Goal: Task Accomplishment & Management: Use online tool/utility

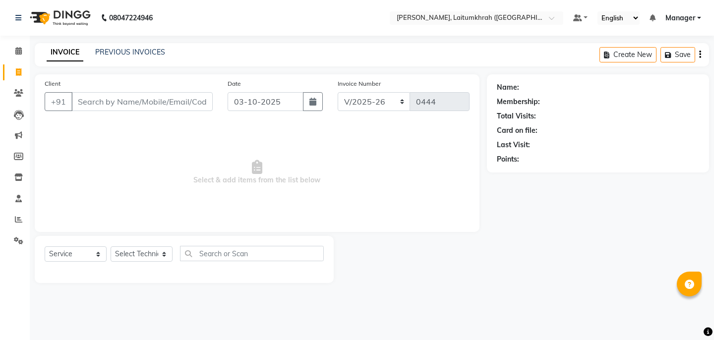
scroll to position [0, 0]
select select "3812"
select select "service"
click at [21, 49] on icon at bounding box center [18, 50] width 6 height 7
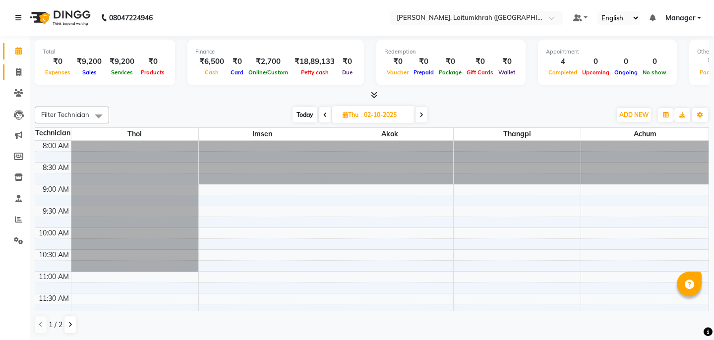
click at [27, 75] on ngb-tooltip-window "Invoice" at bounding box center [44, 72] width 34 height 17
click at [20, 72] on icon at bounding box center [18, 71] width 5 height 7
select select "3812"
select select "service"
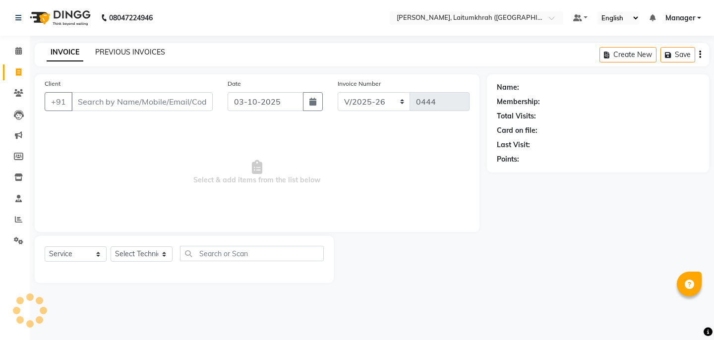
click at [132, 55] on link "PREVIOUS INVOICES" at bounding box center [130, 52] width 70 height 9
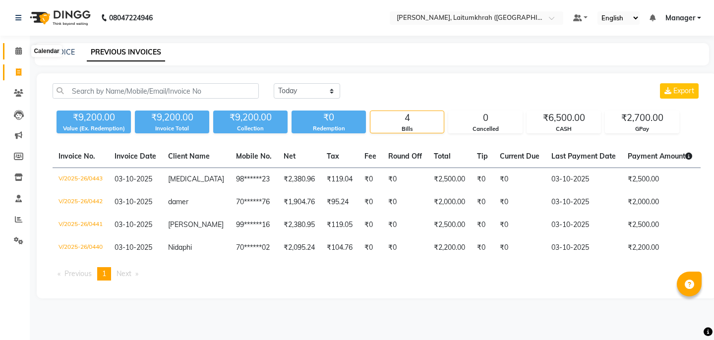
click at [10, 53] on span at bounding box center [18, 51] width 17 height 11
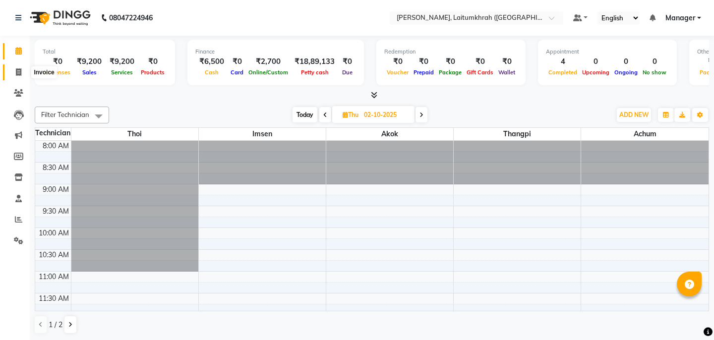
click at [11, 78] on link "Invoice" at bounding box center [15, 72] width 24 height 16
select select "service"
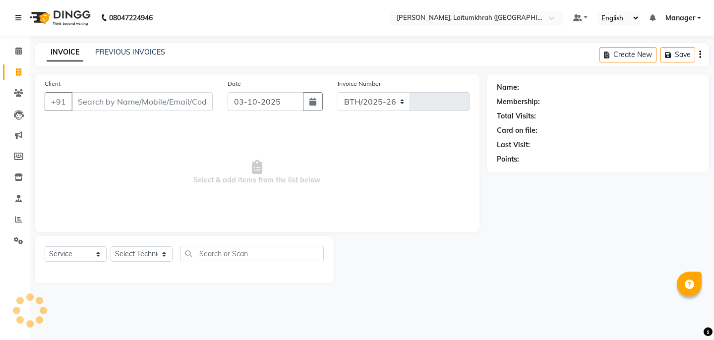
select select "3812"
type input "0444"
click at [109, 111] on div "Client +91" at bounding box center [128, 98] width 183 height 41
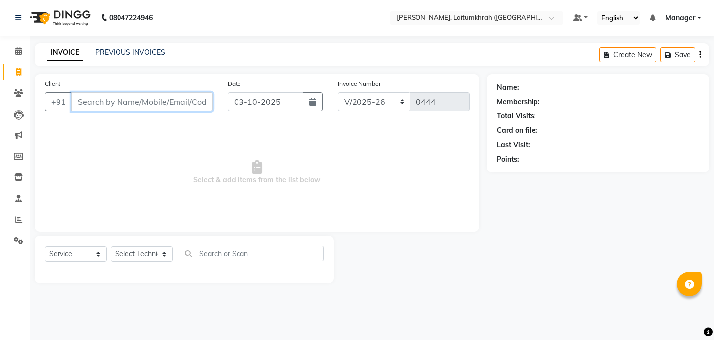
click at [111, 103] on input "Client" at bounding box center [141, 101] width 141 height 19
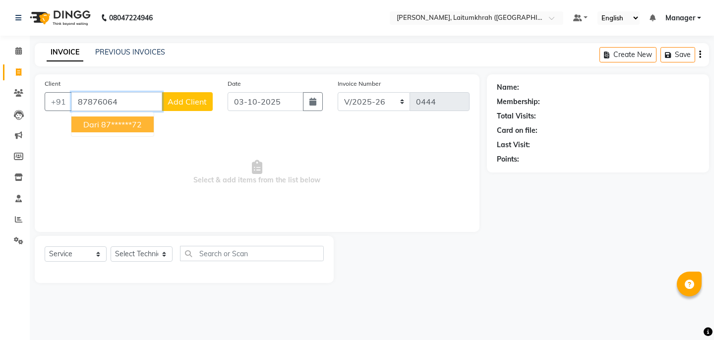
click at [114, 122] on ngb-highlight "87******72" at bounding box center [121, 125] width 41 height 10
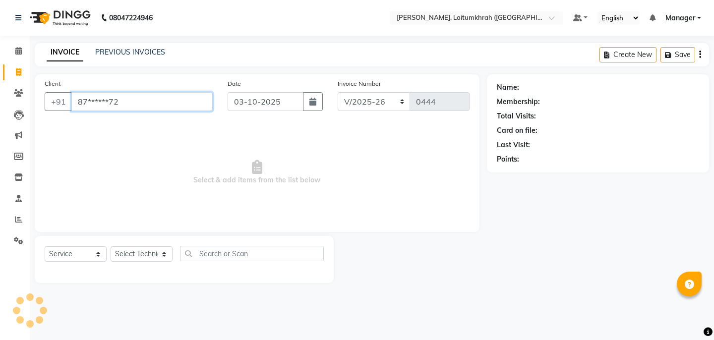
type input "87******72"
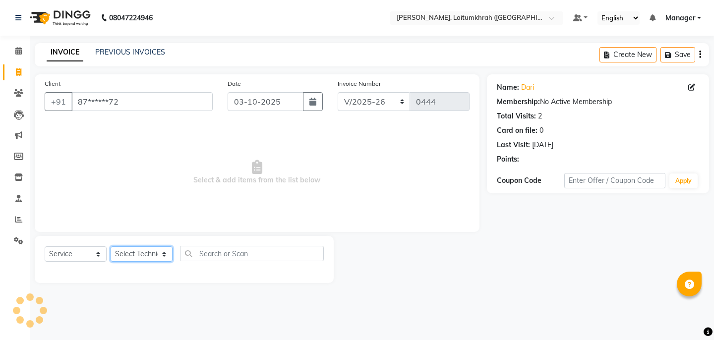
click at [148, 258] on select "Select Technician [PERSON_NAME] Imsen Manager Thangpi Thoi Xenia" at bounding box center [142, 253] width 62 height 15
select select "18614"
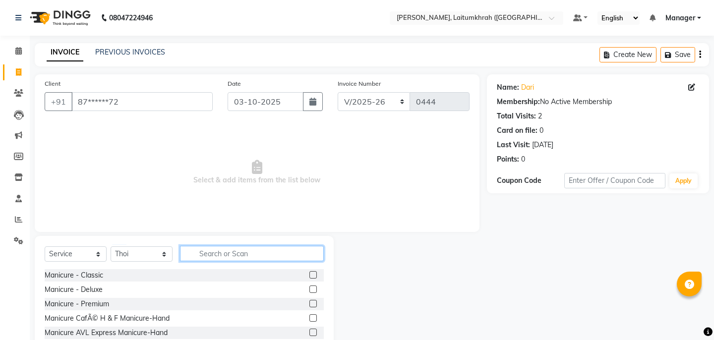
click at [219, 260] on input "text" at bounding box center [252, 253] width 144 height 15
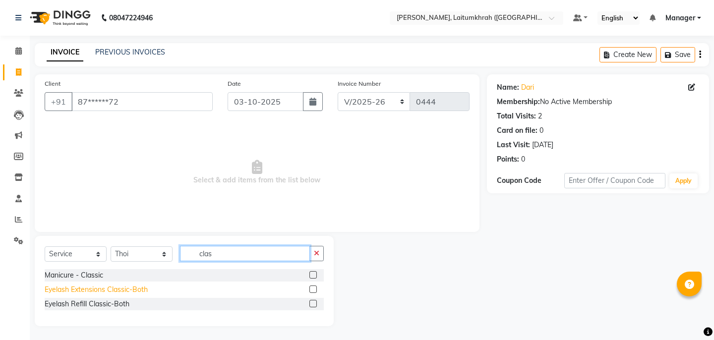
type input "clas"
click at [93, 295] on div "Eyelash Extensions Classic-Both" at bounding box center [96, 290] width 103 height 10
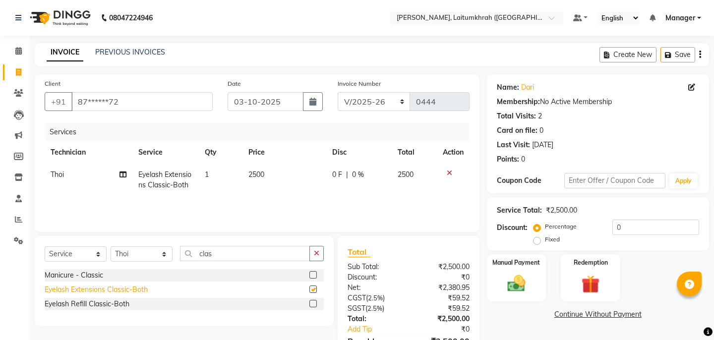
checkbox input "false"
click at [653, 234] on input "0" at bounding box center [655, 227] width 87 height 15
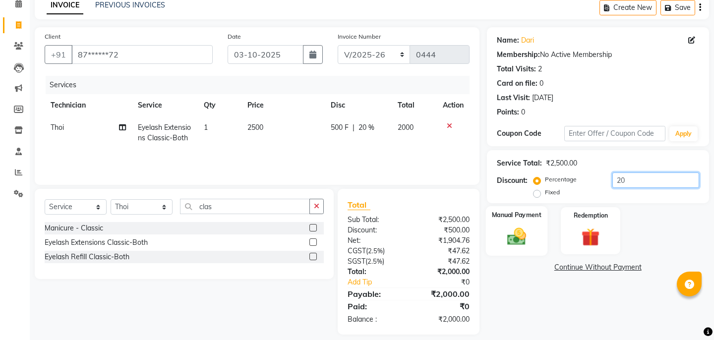
scroll to position [57, 0]
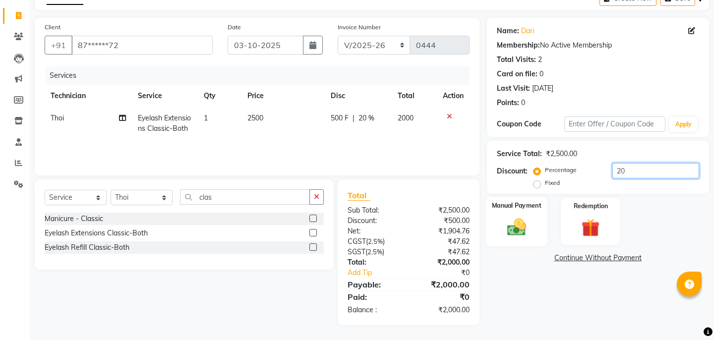
type input "20"
click at [520, 224] on img at bounding box center [516, 227] width 31 height 22
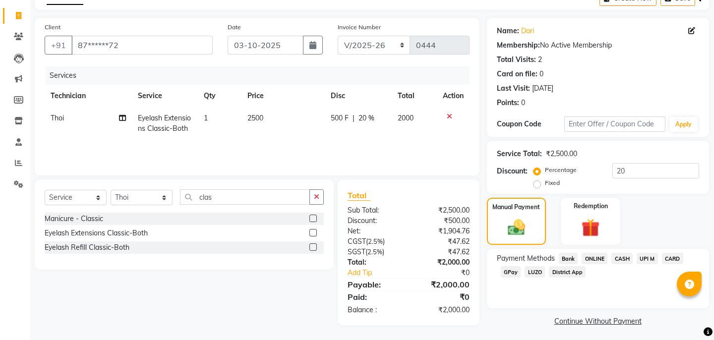
click at [662, 253] on span "CARD" at bounding box center [672, 258] width 21 height 11
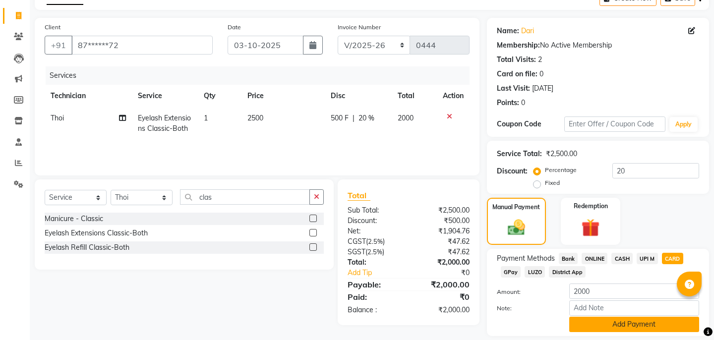
click at [613, 319] on button "Add Payment" at bounding box center [634, 324] width 130 height 15
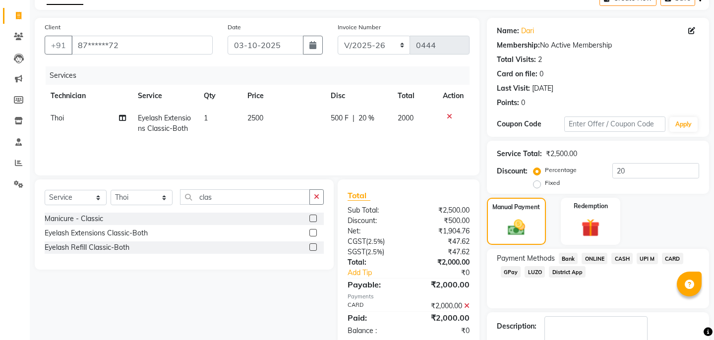
scroll to position [105, 0]
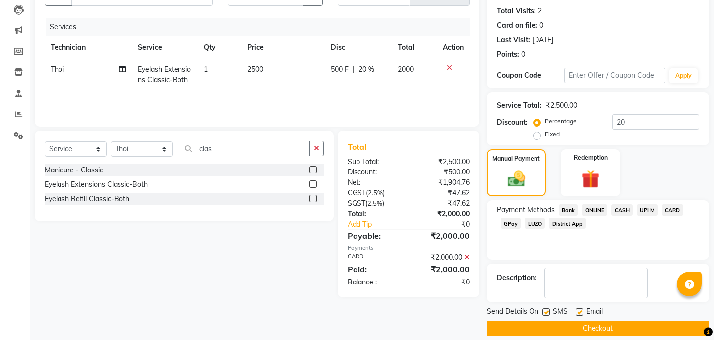
click at [613, 321] on button "Checkout" at bounding box center [598, 328] width 222 height 15
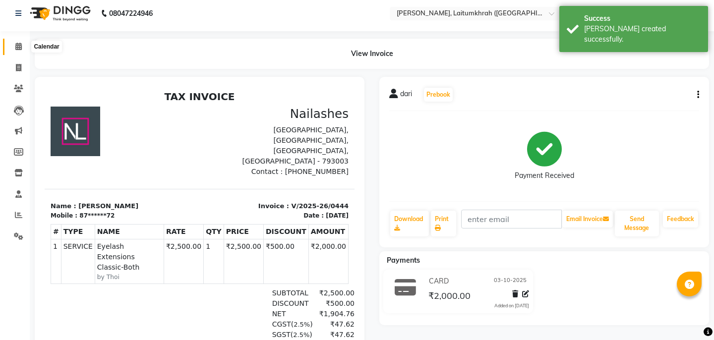
click at [11, 46] on span at bounding box center [18, 46] width 17 height 11
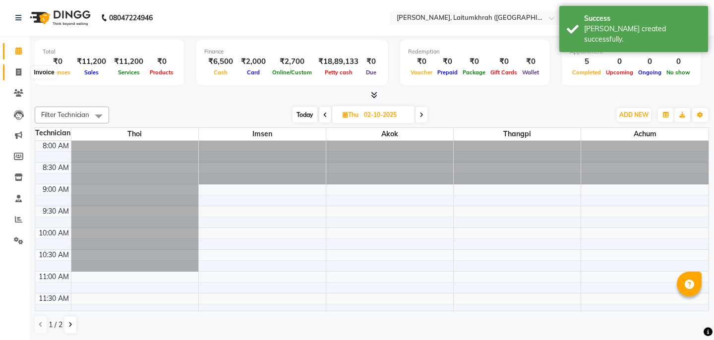
click at [16, 74] on icon at bounding box center [18, 71] width 5 height 7
select select "service"
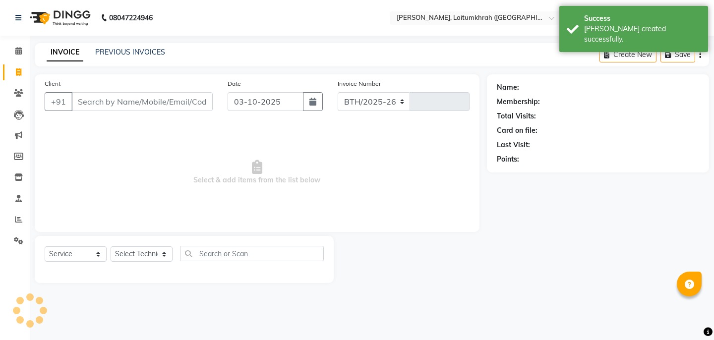
select select "3812"
type input "0445"
